Goal: Information Seeking & Learning: Find specific fact

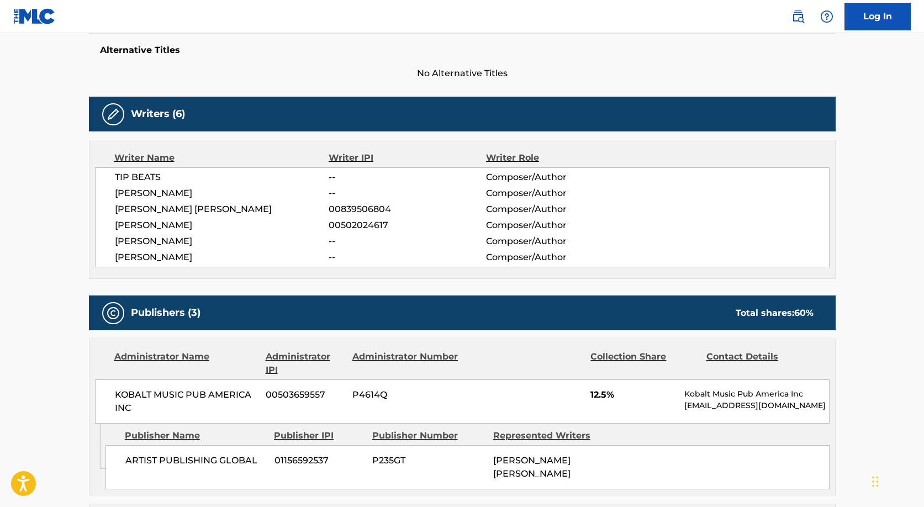
scroll to position [280, 0]
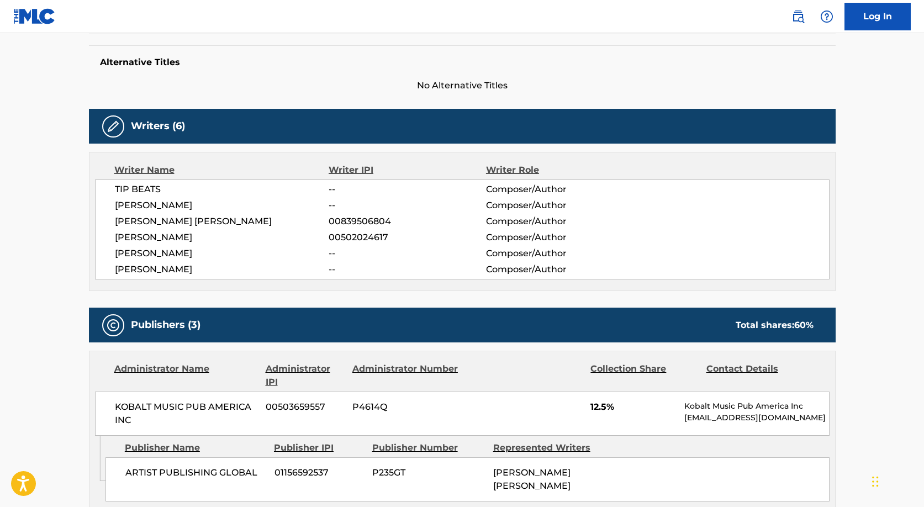
click at [204, 237] on span "[PERSON_NAME]" at bounding box center [222, 237] width 214 height 13
drag, startPoint x: 115, startPoint y: 217, endPoint x: 189, endPoint y: 231, distance: 75.4
click at [190, 231] on div "TIP BEATS -- Composer/Author [PERSON_NAME] -- Composer/Author [PERSON_NAME] [PE…" at bounding box center [462, 230] width 735 height 100
click at [189, 231] on span "[PERSON_NAME]" at bounding box center [222, 237] width 214 height 13
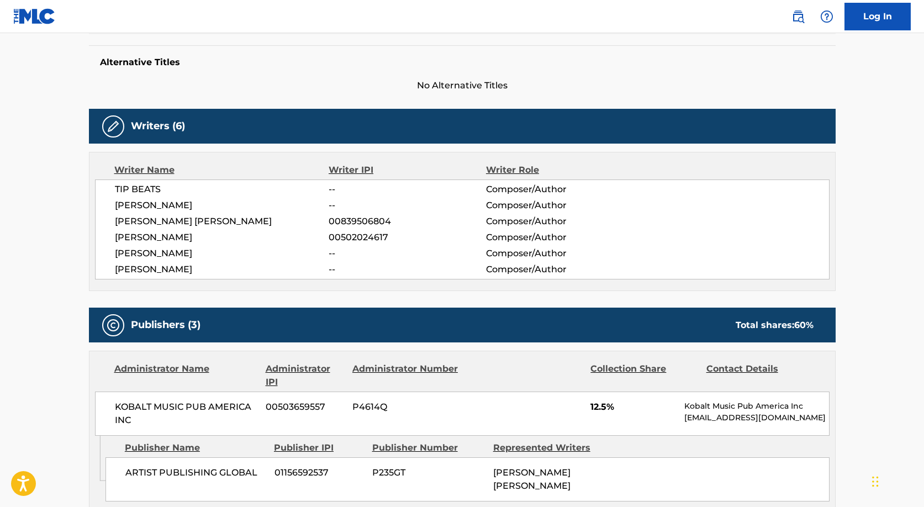
click at [177, 228] on span "[PERSON_NAME] [PERSON_NAME]" at bounding box center [222, 221] width 214 height 13
click at [177, 221] on span "[PERSON_NAME] [PERSON_NAME]" at bounding box center [222, 221] width 214 height 13
click at [177, 220] on span "[PERSON_NAME] [PERSON_NAME]" at bounding box center [222, 221] width 214 height 13
copy div "[PERSON_NAME] [PERSON_NAME]"
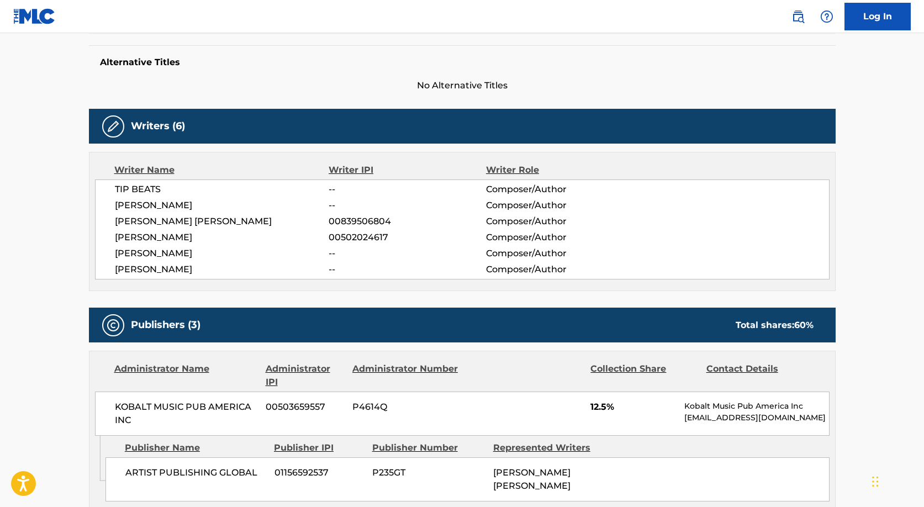
click at [213, 213] on div "TIP BEATS -- Composer/Author [PERSON_NAME] -- Composer/Author [PERSON_NAME] [PE…" at bounding box center [462, 230] width 735 height 100
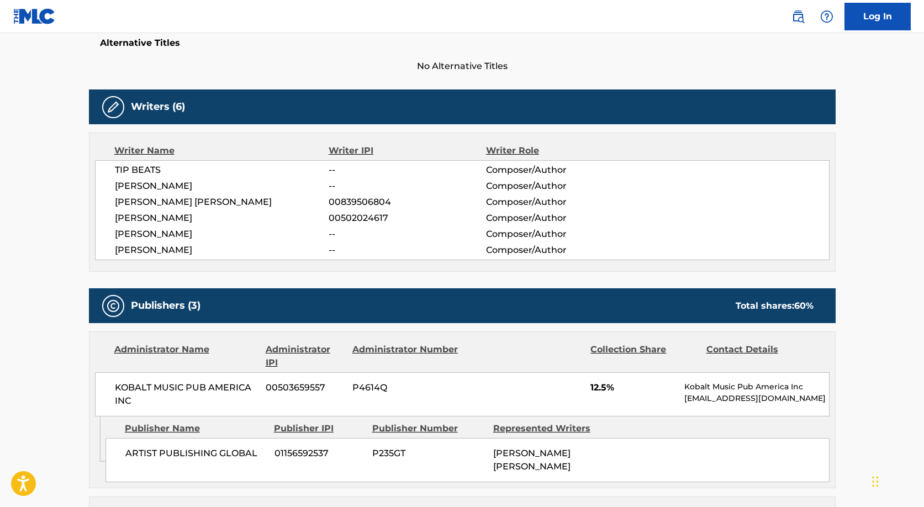
scroll to position [303, 0]
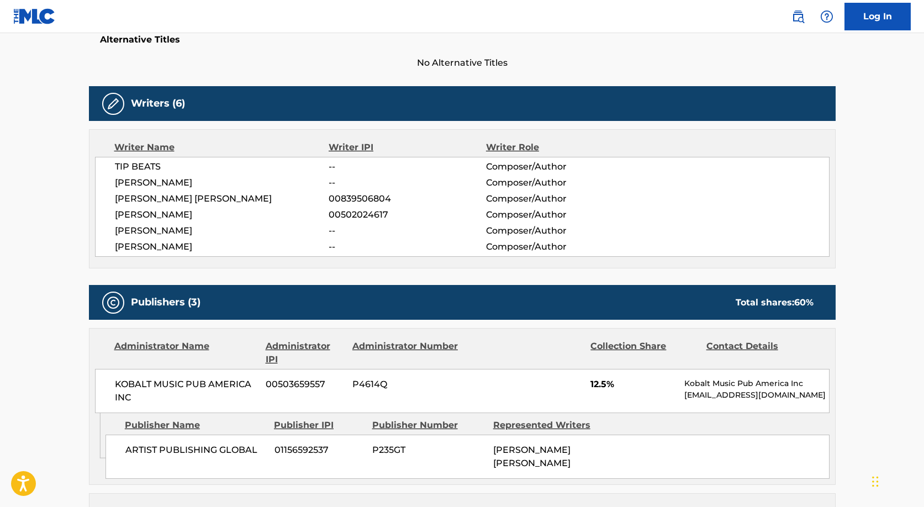
click at [176, 212] on span "[PERSON_NAME]" at bounding box center [222, 214] width 214 height 13
copy div "[PERSON_NAME]"
click at [350, 196] on span "00839506804" at bounding box center [407, 198] width 157 height 13
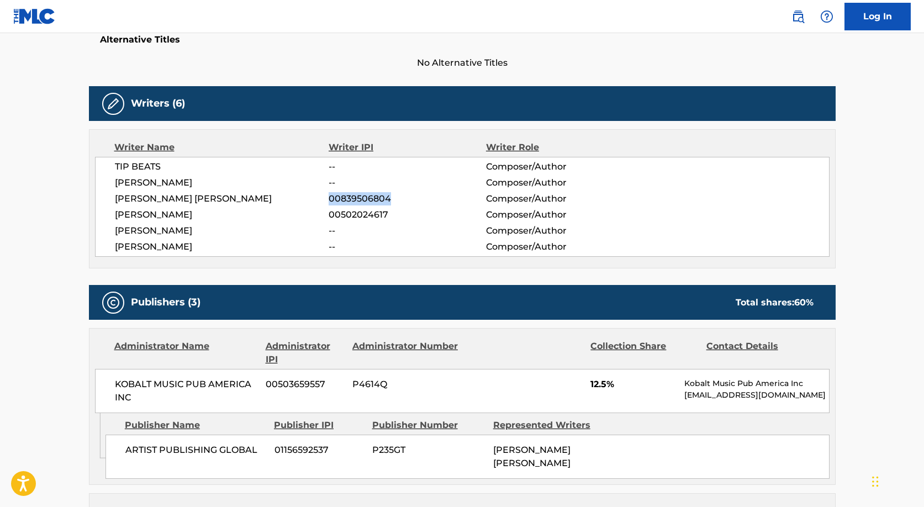
click at [350, 196] on span "00839506804" at bounding box center [407, 198] width 157 height 13
copy span "00839506804"
click at [370, 208] on span "00502024617" at bounding box center [407, 214] width 157 height 13
copy span "00502024617"
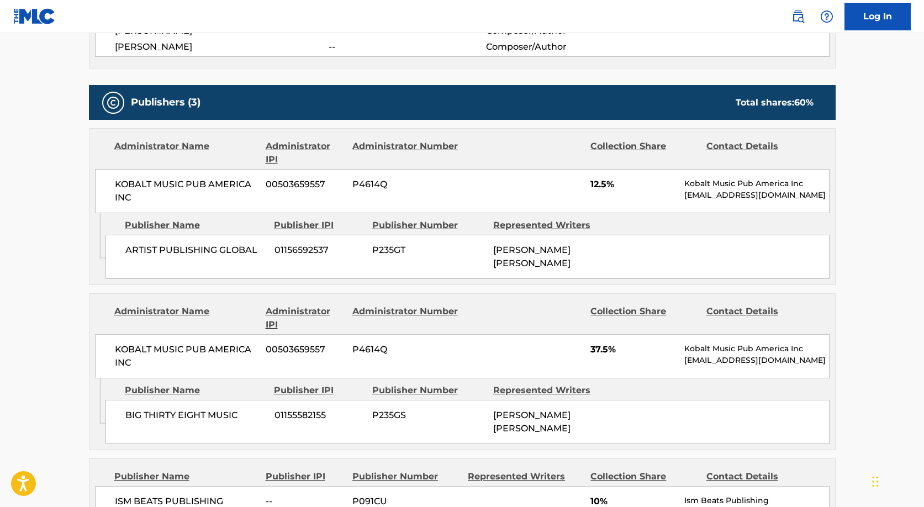
scroll to position [505, 0]
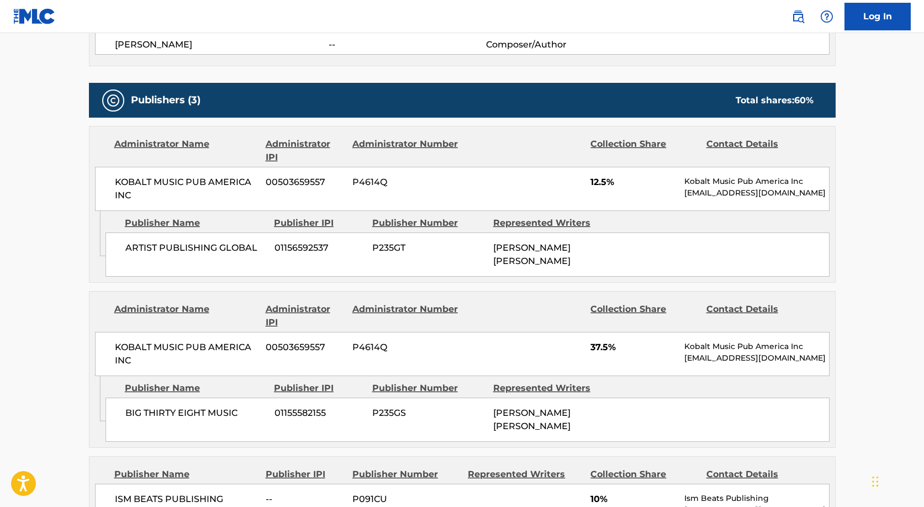
click at [203, 233] on div "ARTIST PUBLISHING GLOBAL 01156592537 P235GT [PERSON_NAME] [PERSON_NAME]" at bounding box center [467, 255] width 724 height 44
click at [202, 242] on span "ARTIST PUBLISHING GLOBAL" at bounding box center [195, 247] width 141 height 13
copy div "ARTIST PUBLISHING GLOBAL"
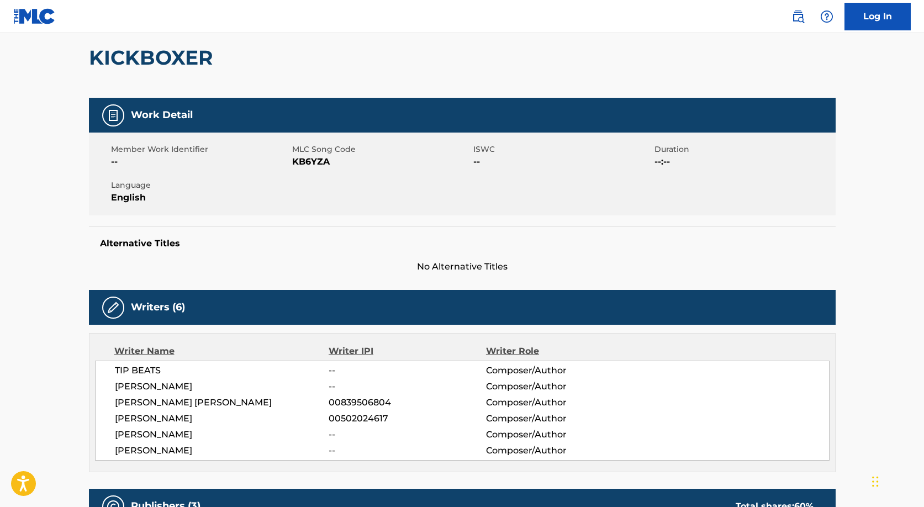
scroll to position [0, 0]
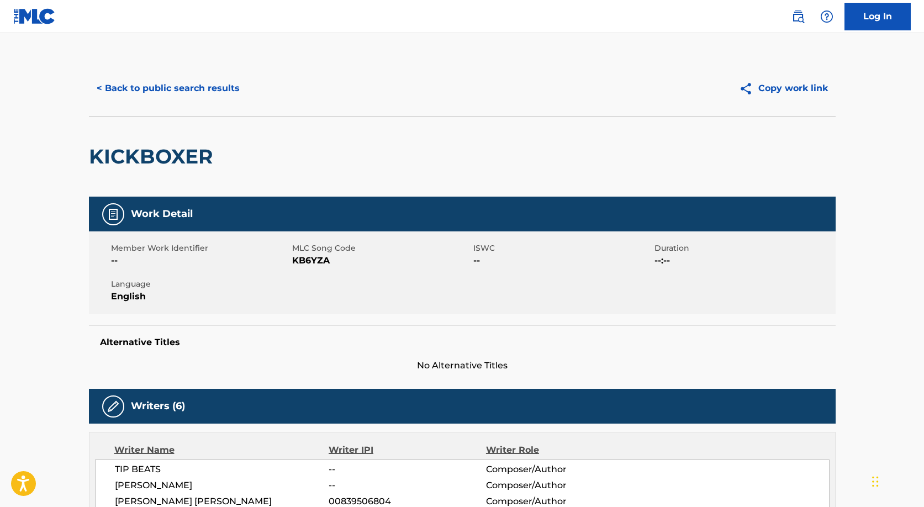
click at [181, 91] on button "< Back to public search results" at bounding box center [168, 89] width 159 height 28
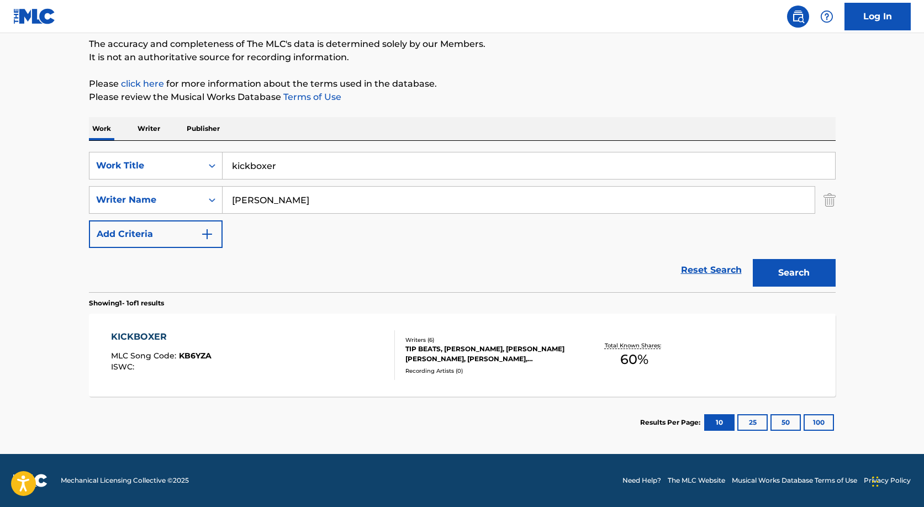
click at [256, 162] on input "kickboxer" at bounding box center [529, 165] width 613 height 27
click at [833, 196] on img "Search Form" at bounding box center [830, 200] width 12 height 28
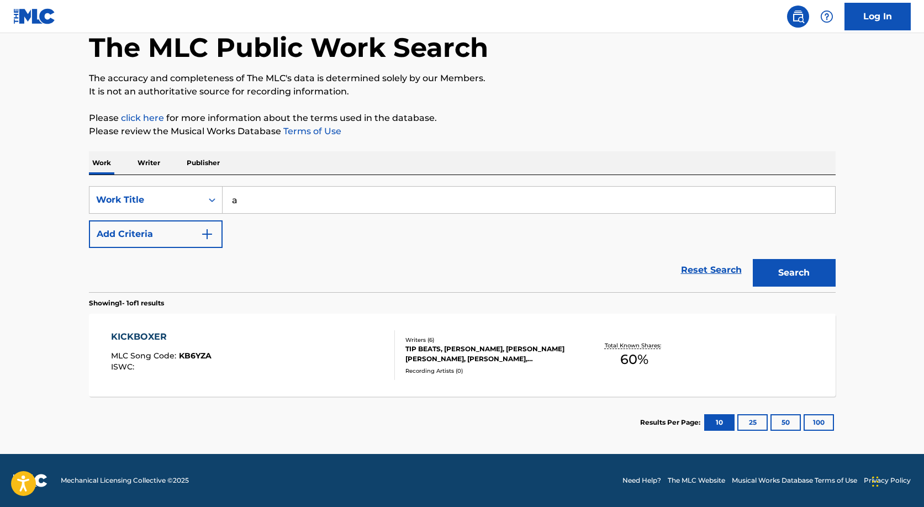
click at [735, 181] on div "SearchWithCriteria32590da0-fd93-4100-83ee-b21a3ac046ed Work Title a Add Criteri…" at bounding box center [462, 233] width 747 height 117
click at [740, 190] on input "a" at bounding box center [529, 200] width 613 height 27
click at [700, 200] on input "a" at bounding box center [529, 200] width 613 height 27
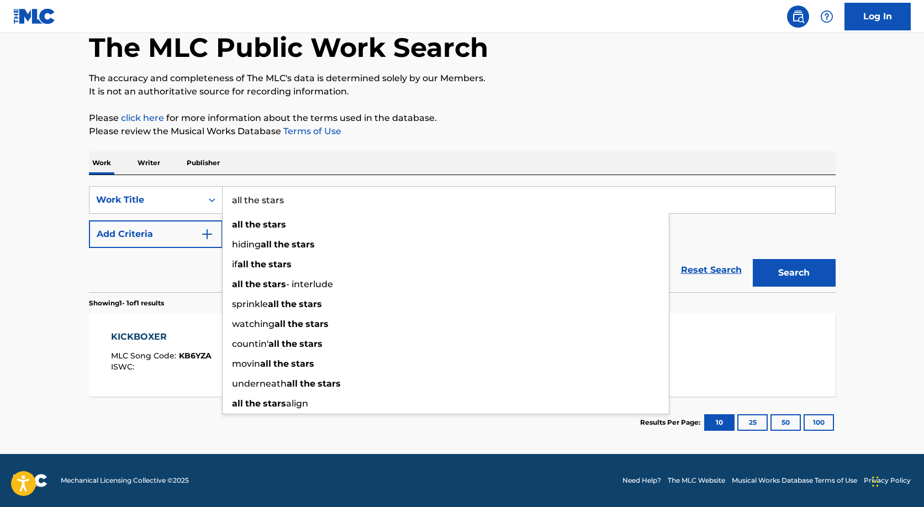
type input "all the stars"
click at [753, 259] on button "Search" at bounding box center [794, 273] width 83 height 28
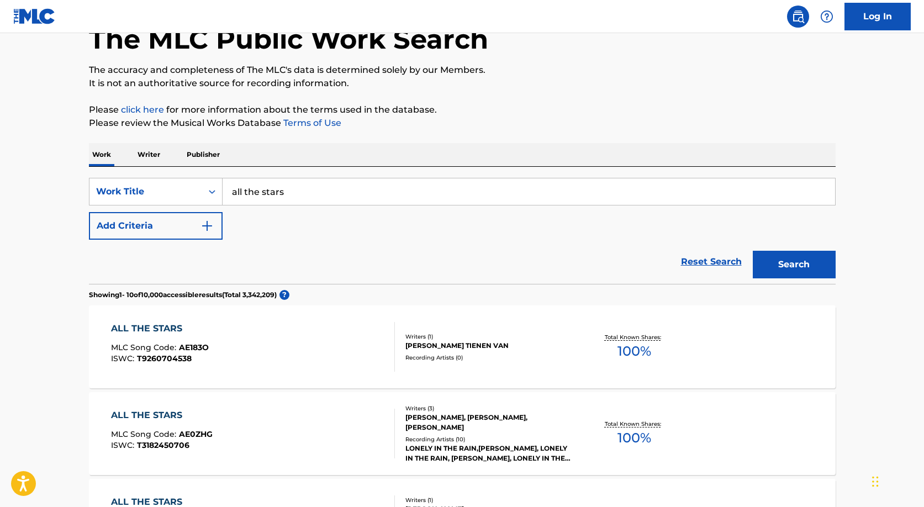
scroll to position [0, 0]
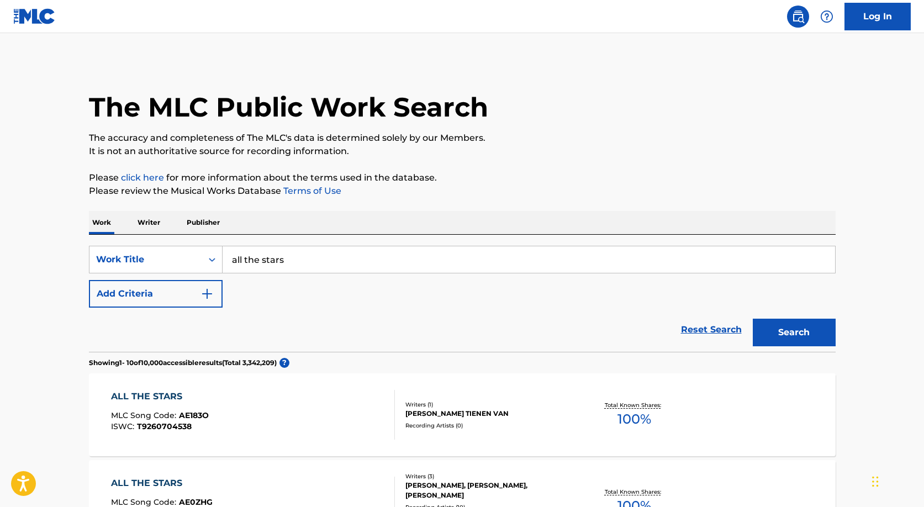
click at [158, 283] on button "Add Criteria" at bounding box center [156, 294] width 134 height 28
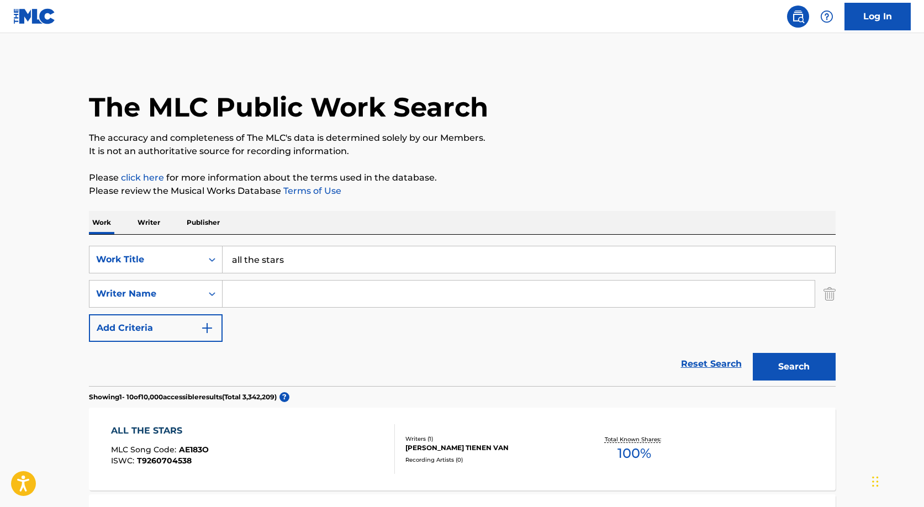
click at [286, 294] on input "Search Form" at bounding box center [519, 294] width 592 height 27
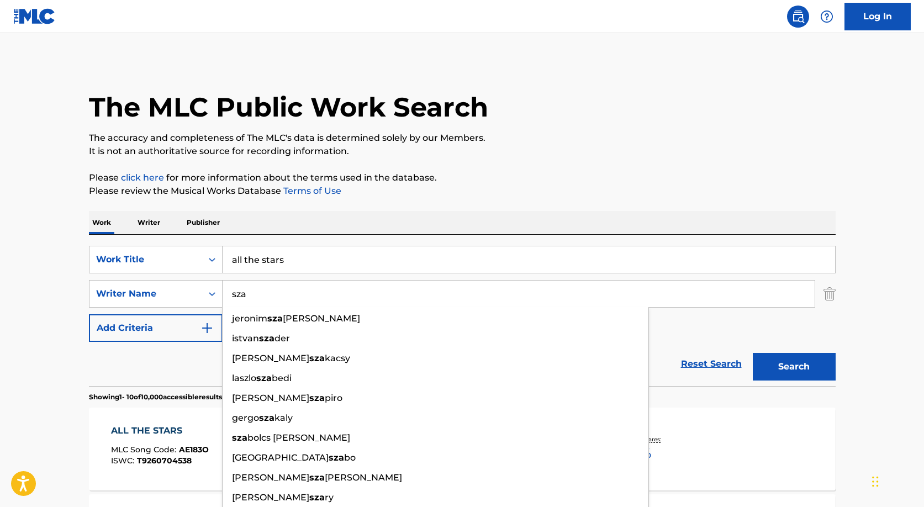
click at [753, 353] on button "Search" at bounding box center [794, 367] width 83 height 28
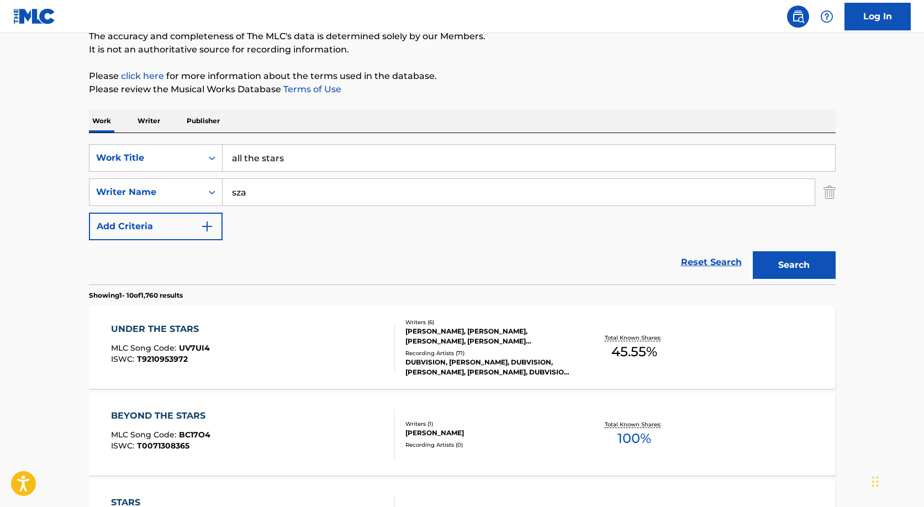
scroll to position [88, 0]
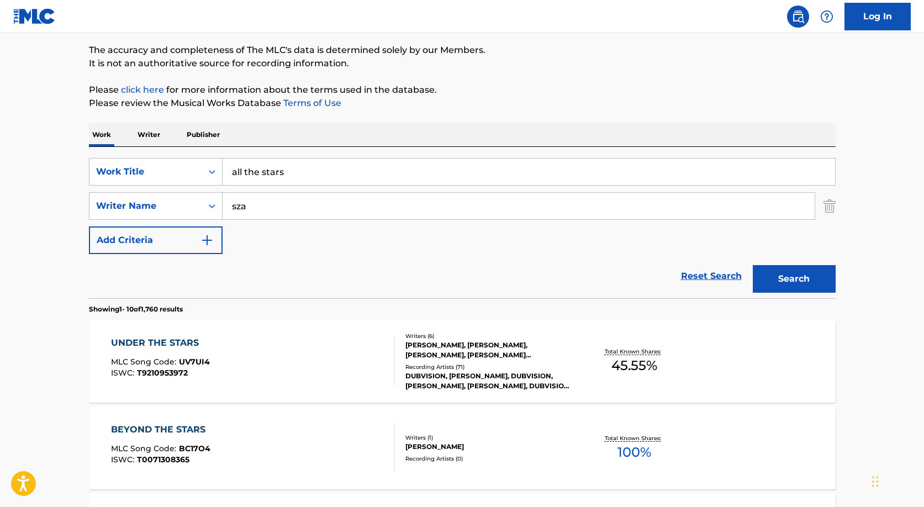
click at [326, 207] on input "sza" at bounding box center [519, 206] width 592 height 27
click at [326, 204] on input "sza" at bounding box center [519, 206] width 592 height 27
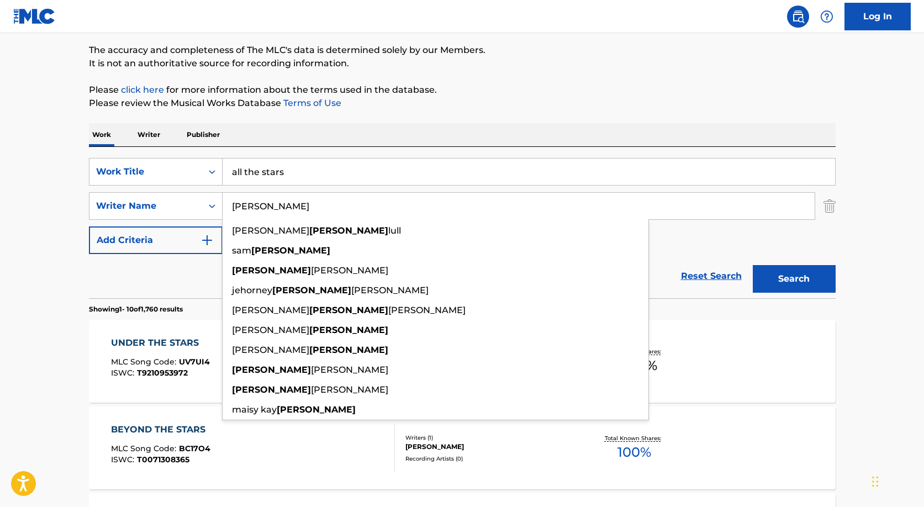
type input "[PERSON_NAME]"
click at [753, 265] on button "Search" at bounding box center [794, 279] width 83 height 28
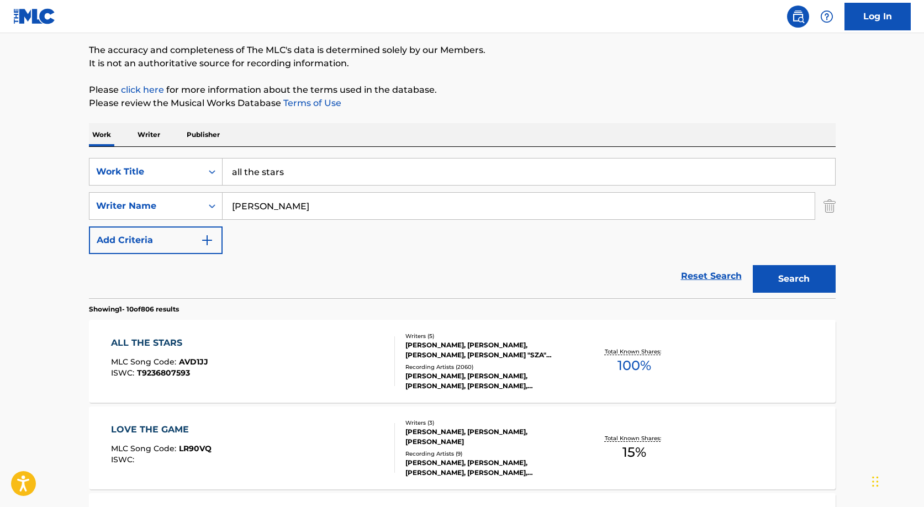
click at [181, 338] on div "ALL THE STARS" at bounding box center [159, 342] width 97 height 13
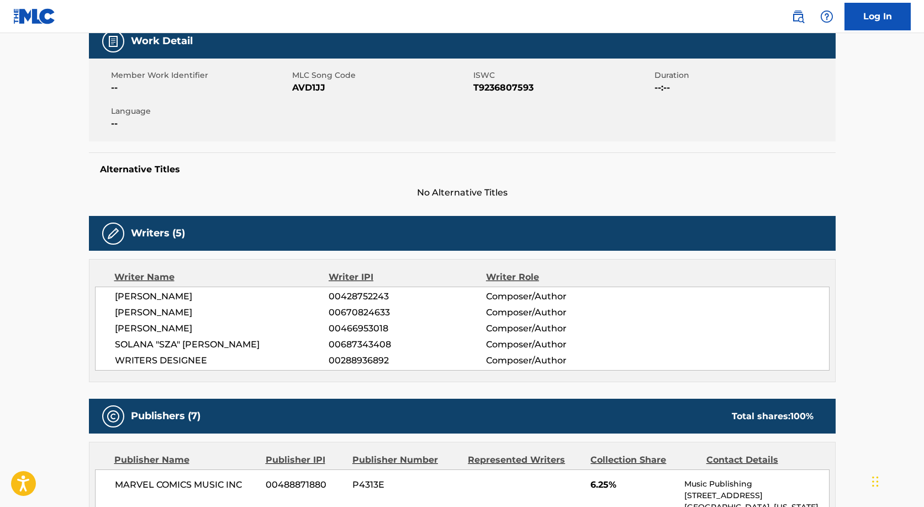
scroll to position [173, 0]
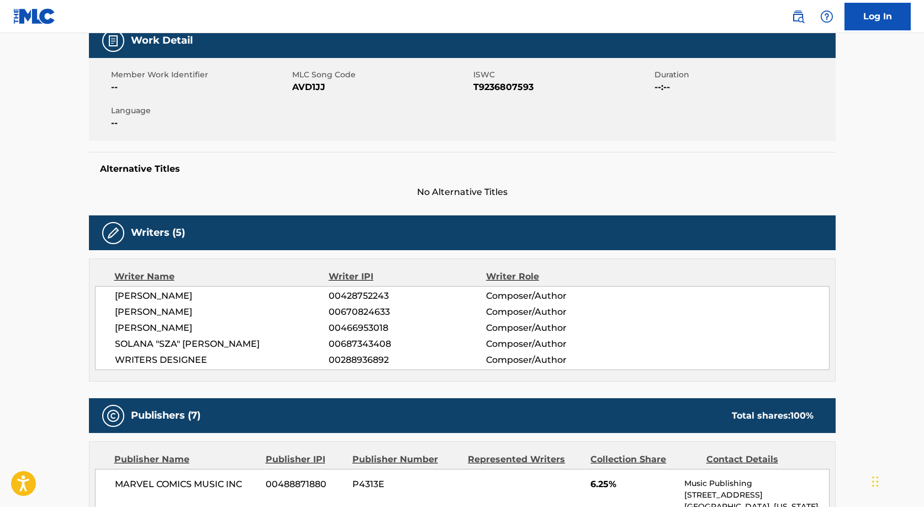
click at [347, 299] on span "00428752243" at bounding box center [407, 295] width 157 height 13
click at [347, 298] on span "00428752243" at bounding box center [407, 295] width 157 height 13
copy span "00428752243"
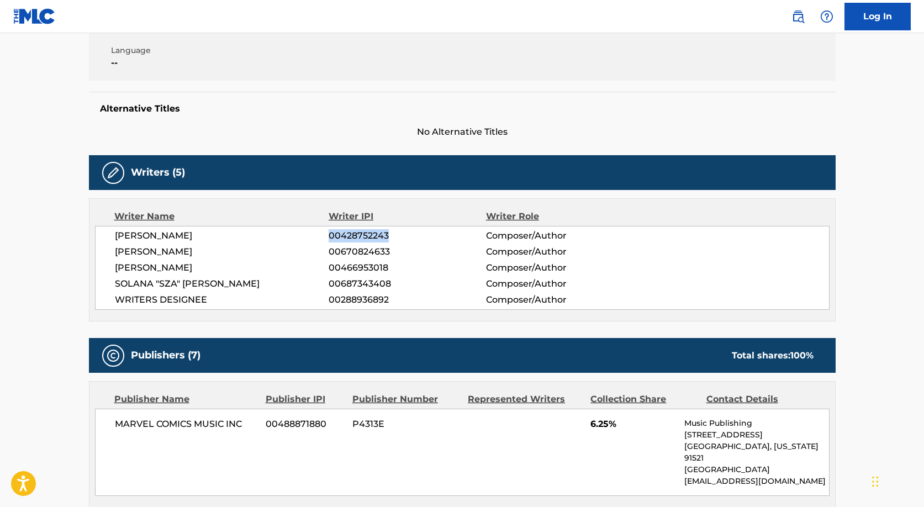
scroll to position [235, 0]
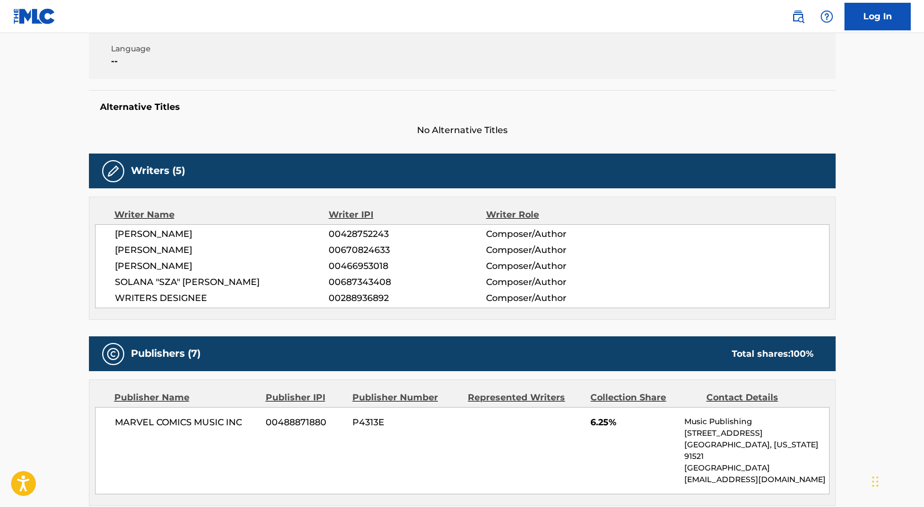
click at [149, 228] on span "[PERSON_NAME]" at bounding box center [222, 234] width 214 height 13
click at [149, 234] on span "[PERSON_NAME]" at bounding box center [222, 234] width 214 height 13
copy div "[PERSON_NAME]"
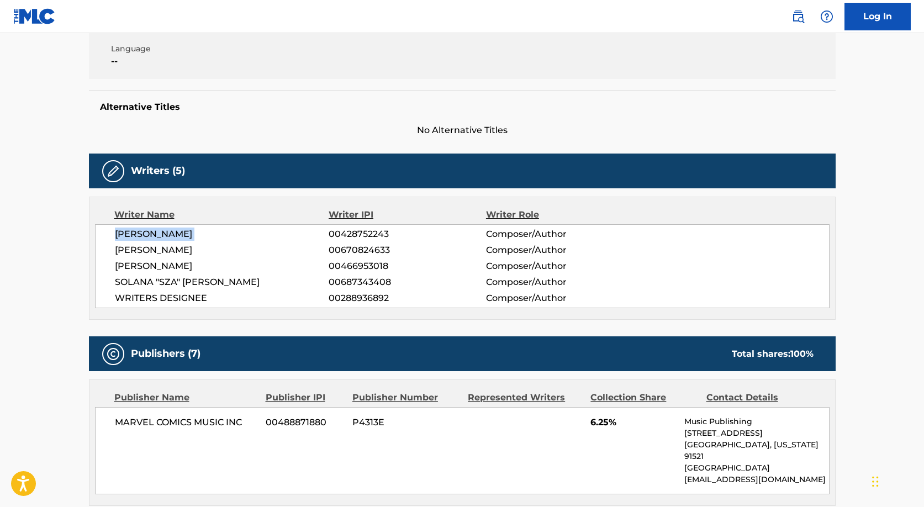
click at [166, 252] on span "[PERSON_NAME]" at bounding box center [222, 250] width 214 height 13
click at [167, 252] on span "[PERSON_NAME]" at bounding box center [222, 250] width 214 height 13
copy div "[PERSON_NAME]"
click at [193, 267] on span "[PERSON_NAME]" at bounding box center [222, 266] width 214 height 13
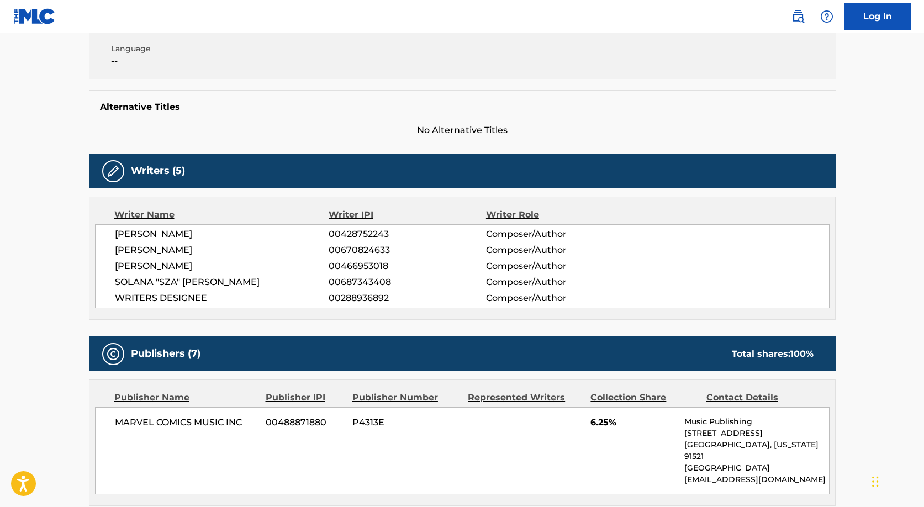
click at [193, 267] on span "[PERSON_NAME]" at bounding box center [222, 266] width 214 height 13
copy div "[PERSON_NAME]"
click at [151, 279] on span "SOLANA "SZA" [PERSON_NAME]" at bounding box center [222, 282] width 214 height 13
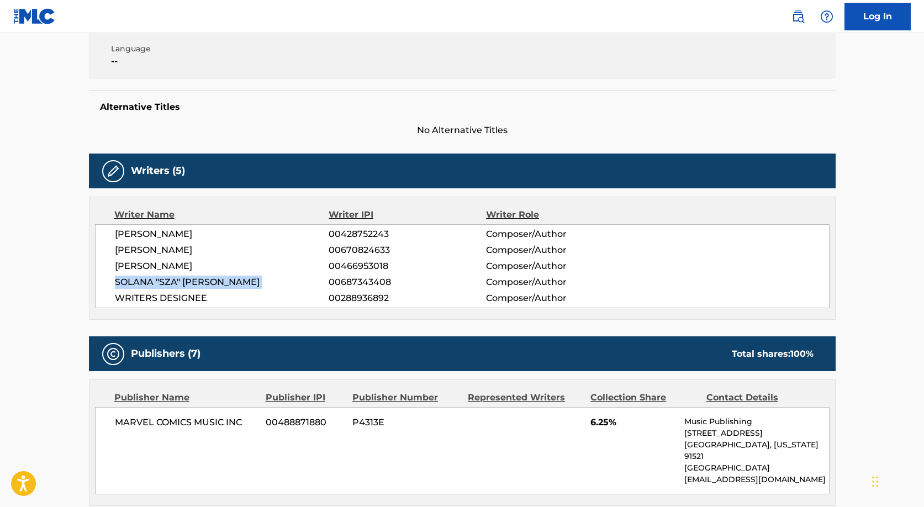
click at [151, 279] on span "SOLANA "SZA" [PERSON_NAME]" at bounding box center [222, 282] width 214 height 13
copy div "SOLANA "SZA" [PERSON_NAME]"
click at [187, 302] on span "WRITERS DESIGNEE" at bounding box center [222, 298] width 214 height 13
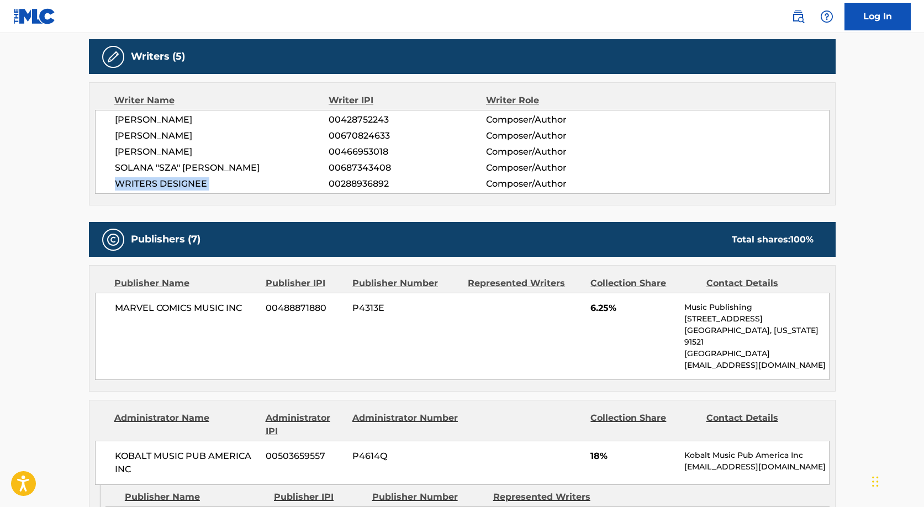
scroll to position [355, 0]
